Goal: Information Seeking & Learning: Find specific fact

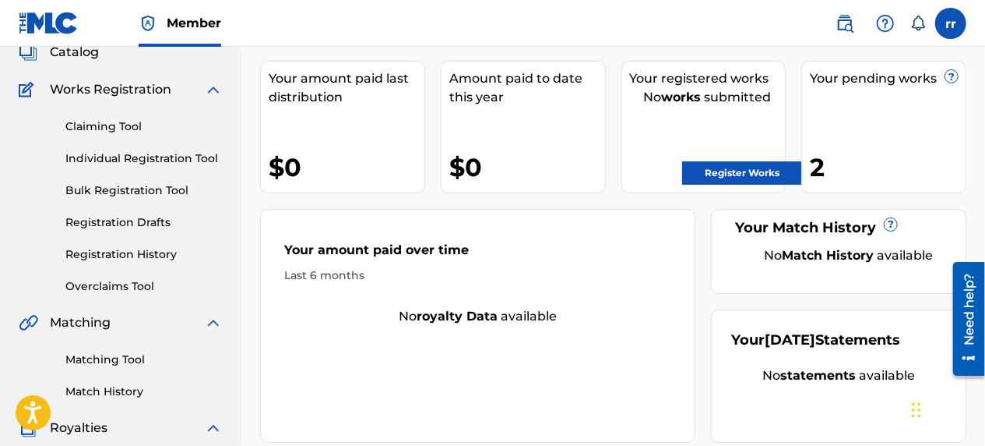
scroll to position [104, 0]
click at [888, 133] on div "Your pending works ? 2" at bounding box center [884, 126] width 165 height 132
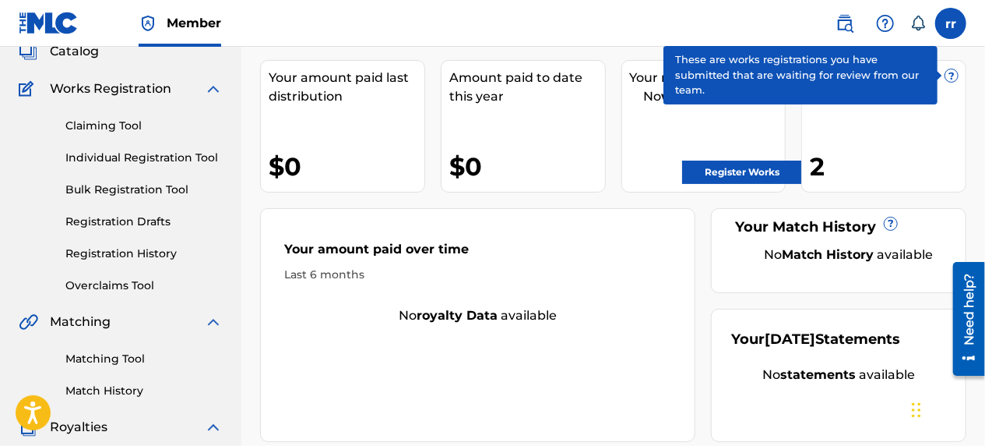
click at [949, 73] on span "?" at bounding box center [952, 75] width 12 height 12
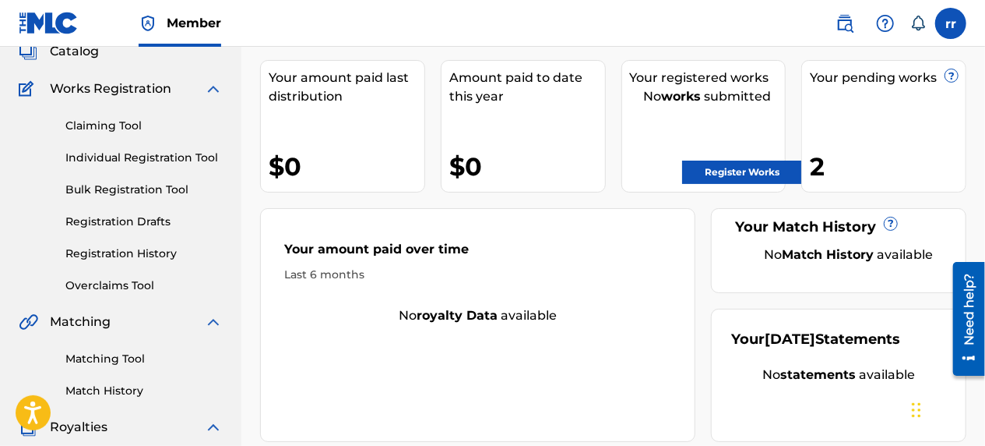
click at [813, 170] on div "2" at bounding box center [888, 166] width 156 height 35
click at [782, 170] on link "Register Works" at bounding box center [742, 171] width 120 height 23
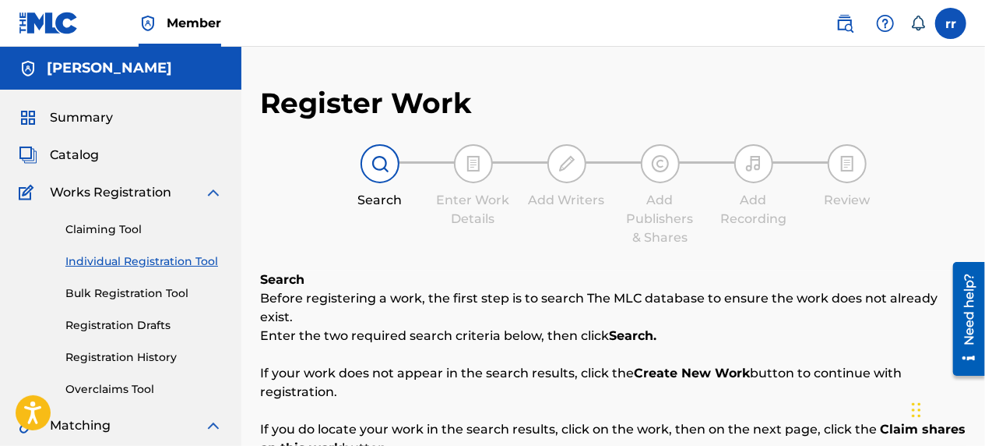
click at [78, 153] on span "Catalog" at bounding box center [74, 155] width 49 height 19
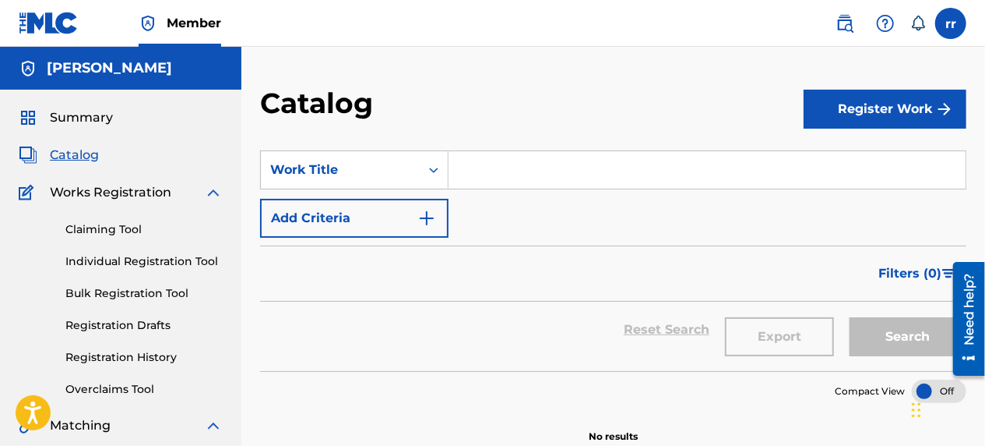
click at [90, 119] on span "Summary" at bounding box center [81, 117] width 63 height 19
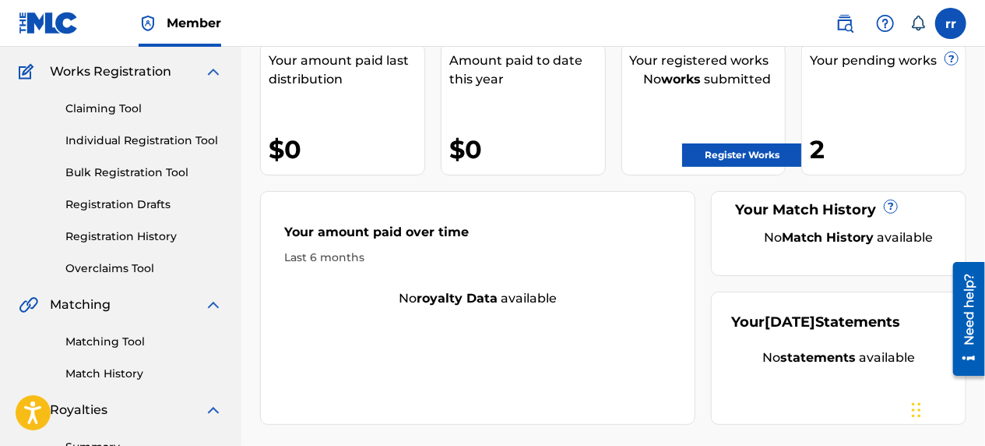
scroll to position [115, 0]
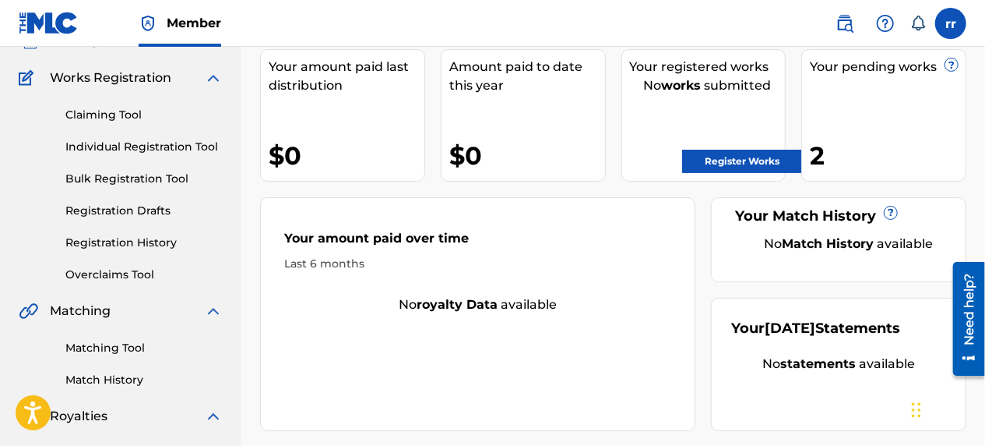
click at [868, 145] on div "2" at bounding box center [888, 155] width 156 height 35
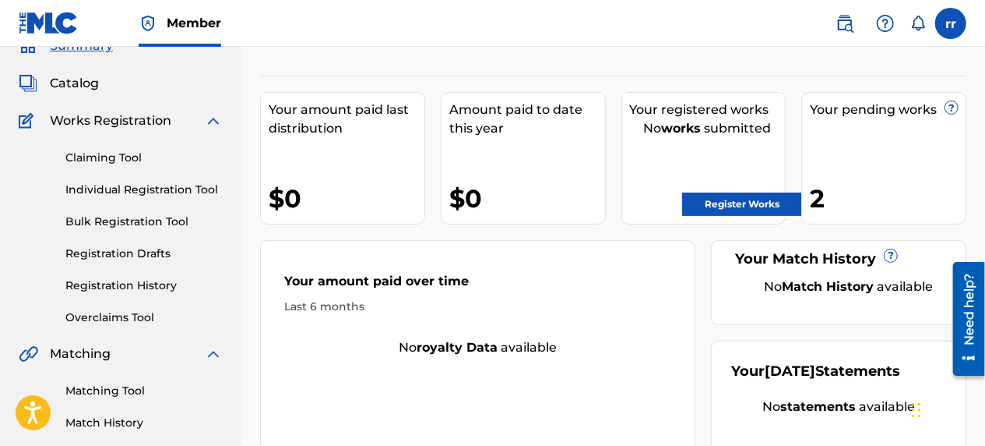
scroll to position [62, 0]
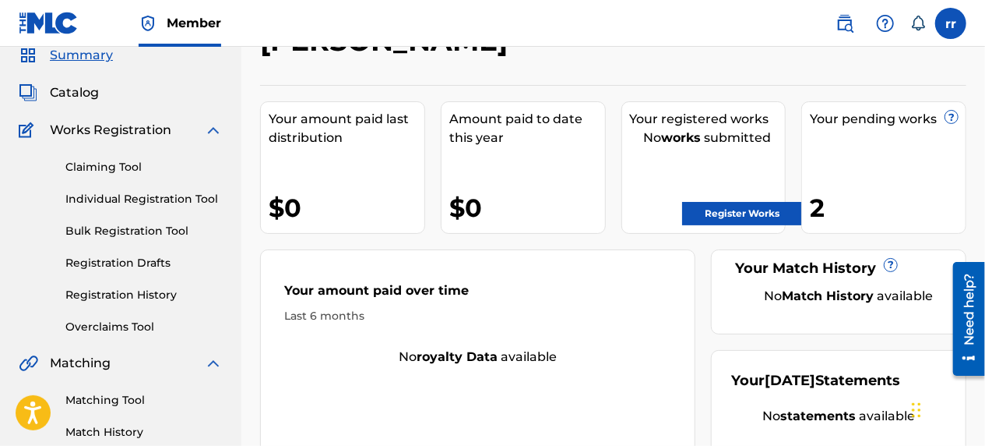
click at [112, 260] on link "Registration Drafts" at bounding box center [143, 263] width 157 height 16
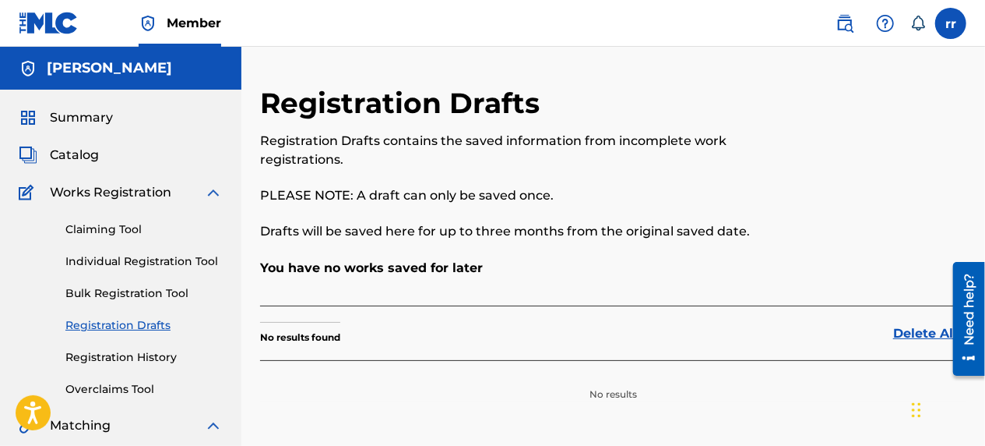
click at [120, 294] on link "Bulk Registration Tool" at bounding box center [143, 293] width 157 height 16
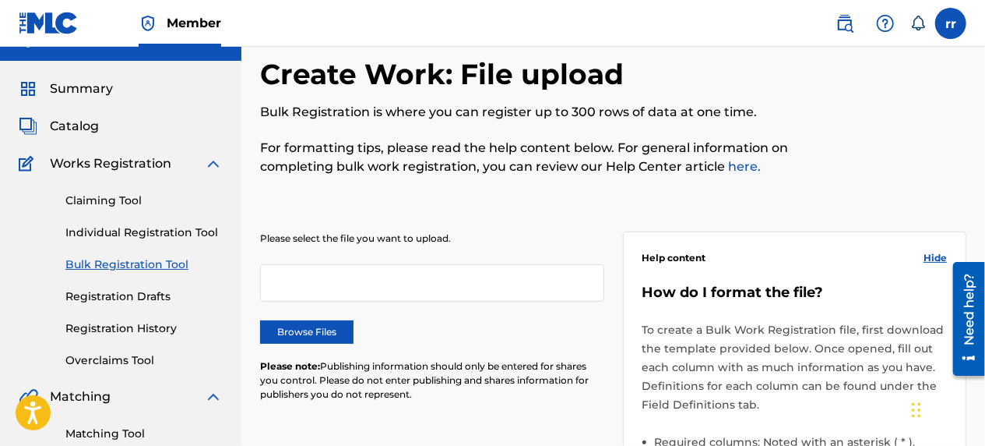
scroll to position [28, 0]
click at [72, 129] on span "Catalog" at bounding box center [74, 127] width 49 height 19
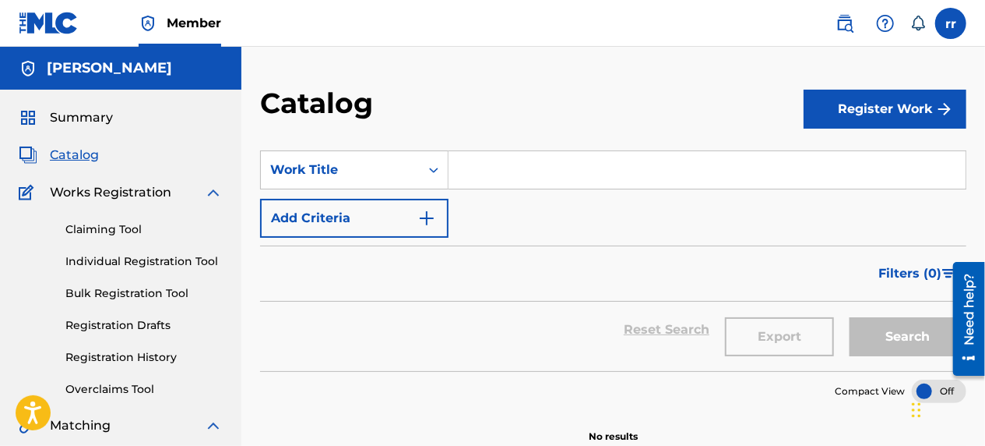
click at [69, 116] on span "Summary" at bounding box center [81, 117] width 63 height 19
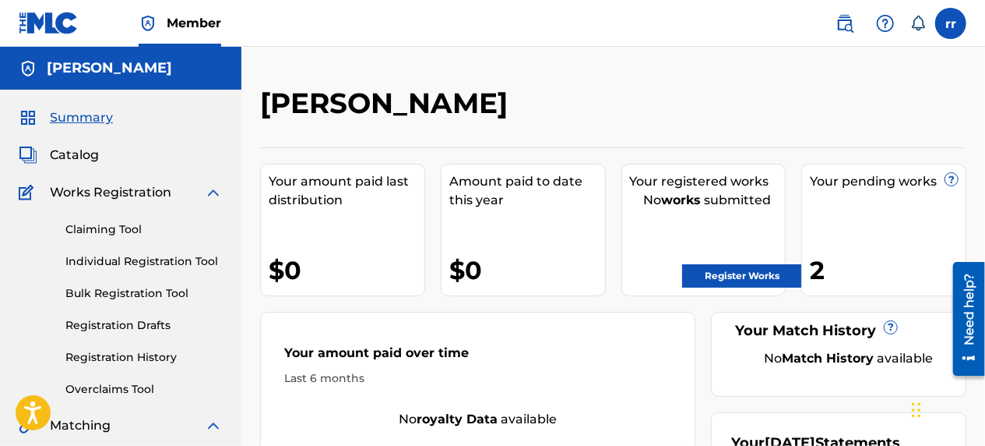
click at [760, 272] on link "Register Works" at bounding box center [742, 275] width 120 height 23
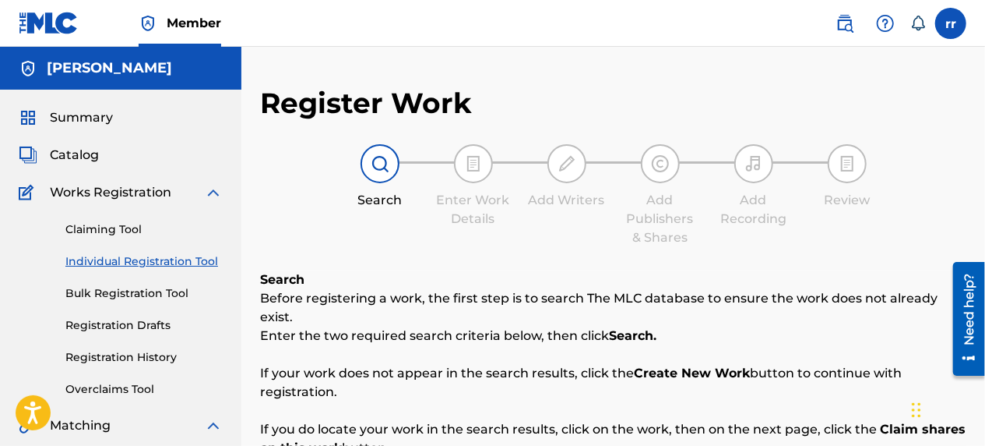
click at [69, 157] on span "Catalog" at bounding box center [74, 155] width 49 height 19
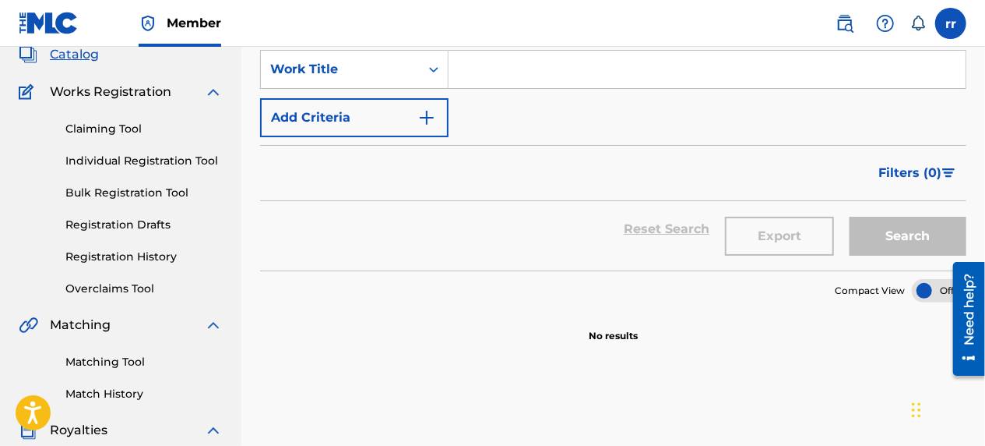
scroll to position [110, 0]
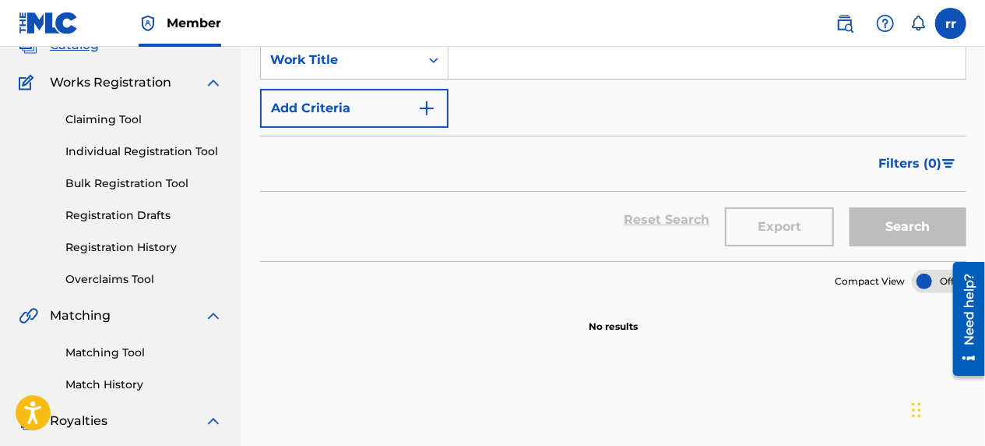
click at [419, 104] on img "Search Form" at bounding box center [427, 108] width 19 height 19
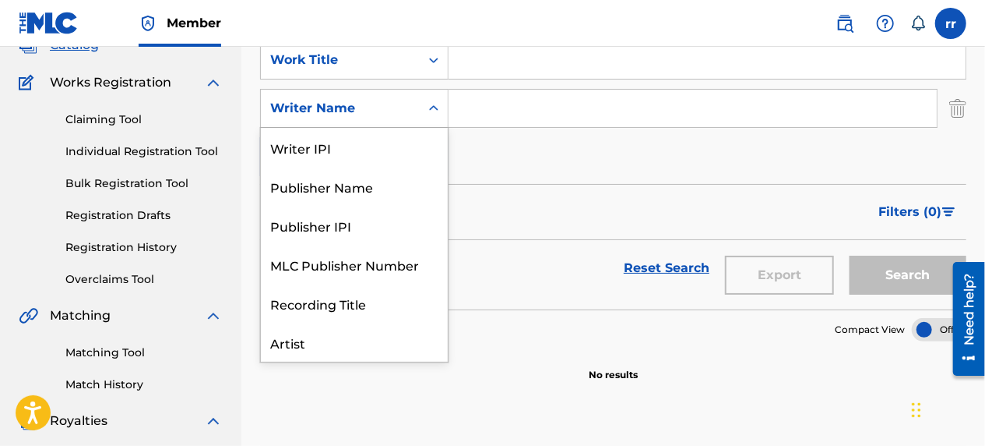
click at [419, 104] on div "Writer Name" at bounding box center [340, 108] width 159 height 30
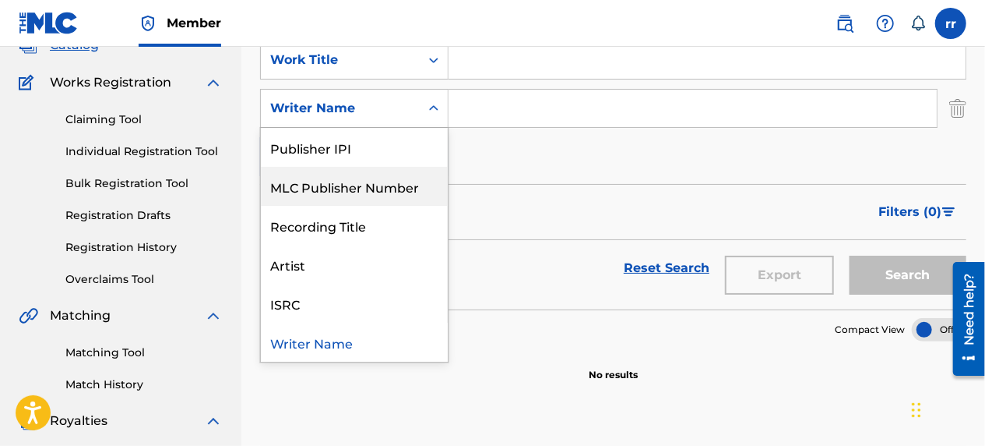
click at [396, 201] on div "MLC Publisher Number" at bounding box center [354, 186] width 187 height 39
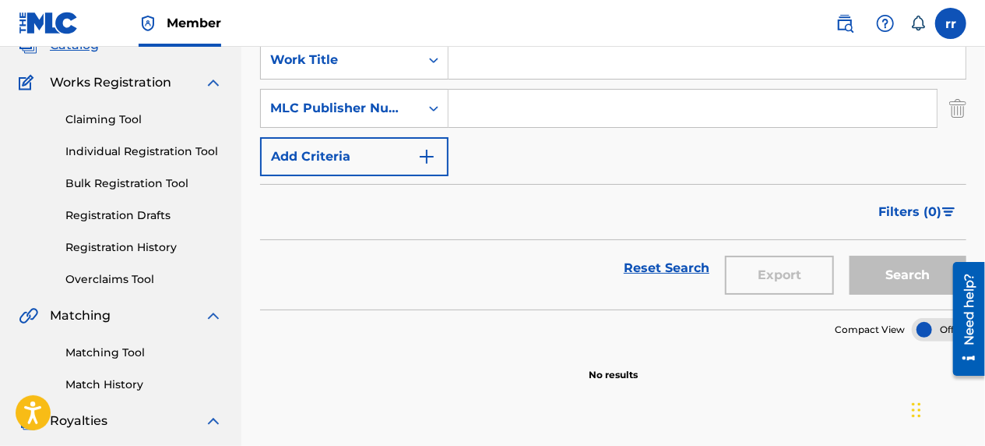
click at [513, 109] on input "Search Form" at bounding box center [693, 108] width 488 height 37
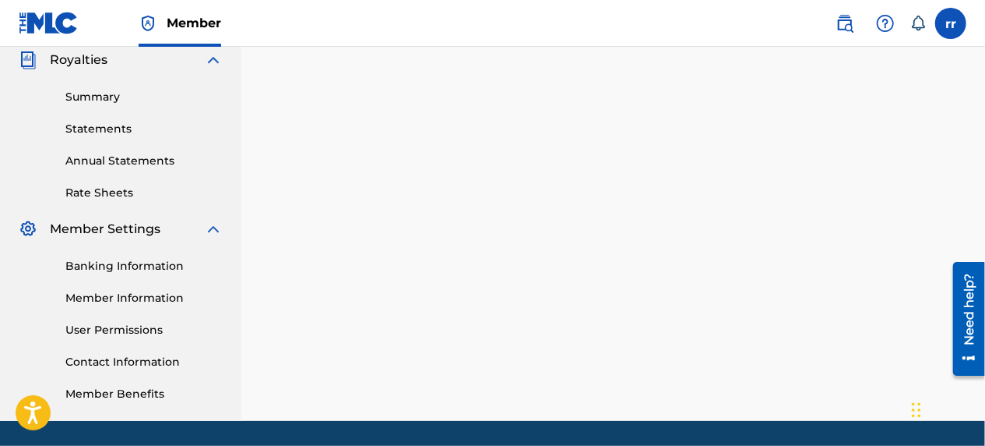
scroll to position [0, 0]
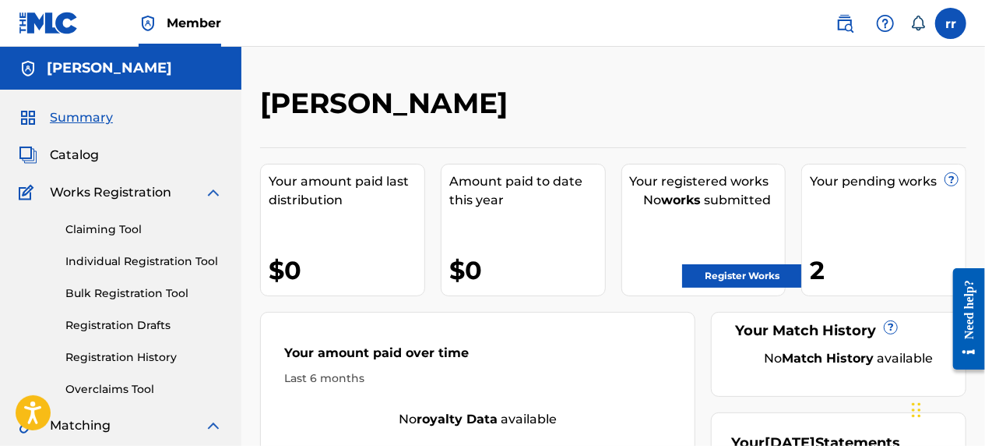
click at [79, 152] on span "Catalog" at bounding box center [74, 155] width 49 height 19
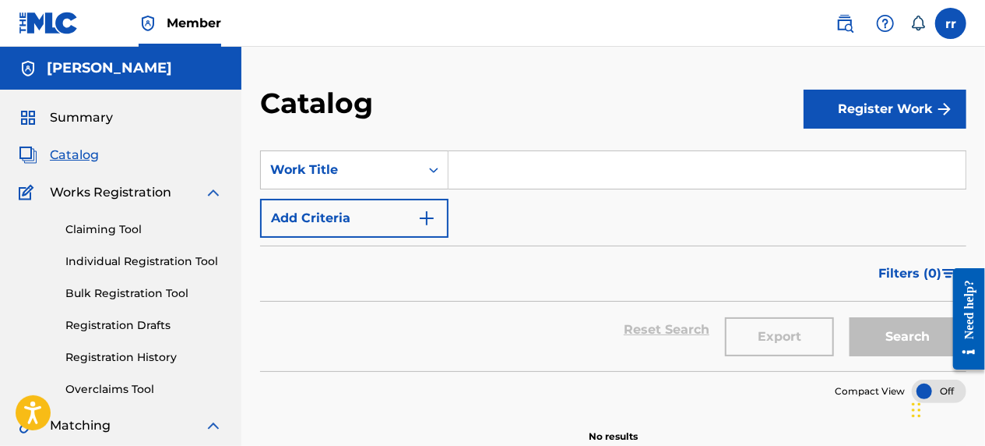
click at [587, 175] on input "Search Form" at bounding box center [707, 169] width 517 height 37
type input "e"
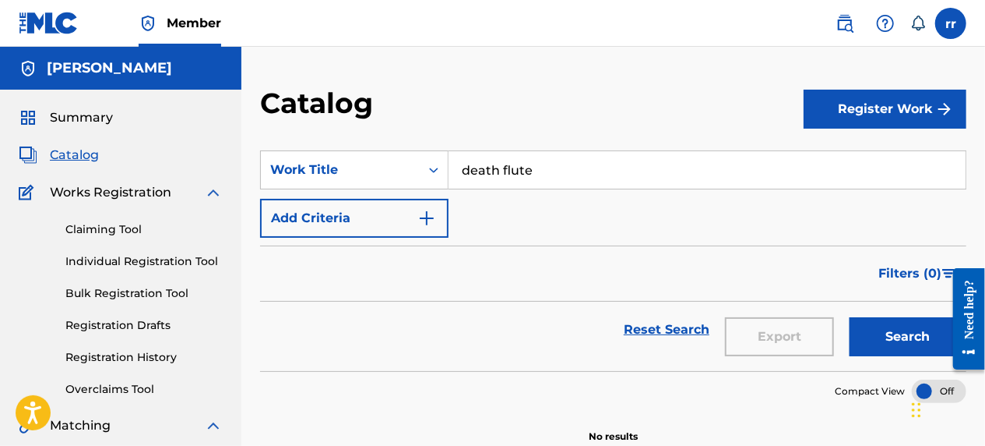
type input "death flute"
click at [905, 335] on button "Search" at bounding box center [908, 336] width 117 height 39
click at [379, 229] on button "Add Criteria" at bounding box center [354, 218] width 189 height 39
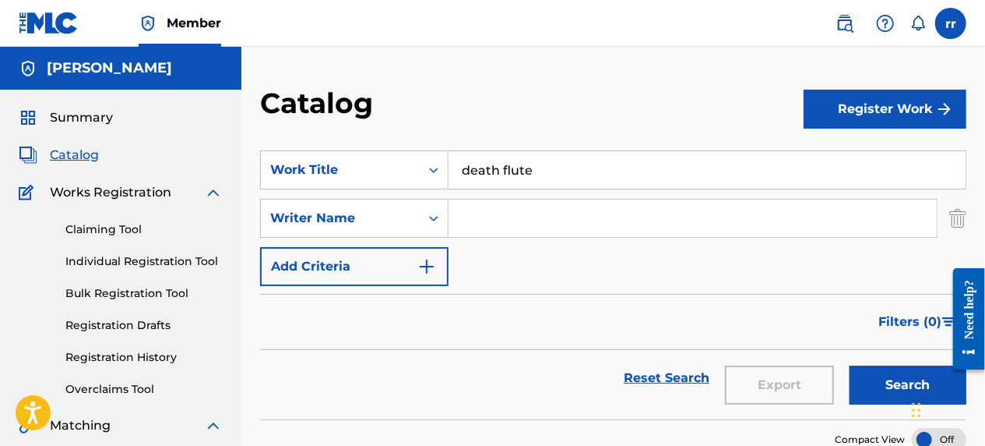
click at [531, 217] on input "Search Form" at bounding box center [693, 217] width 488 height 37
type input "[PERSON_NAME]"
click at [874, 381] on button "Search" at bounding box center [908, 384] width 117 height 39
